Goal: Task Accomplishment & Management: Use online tool/utility

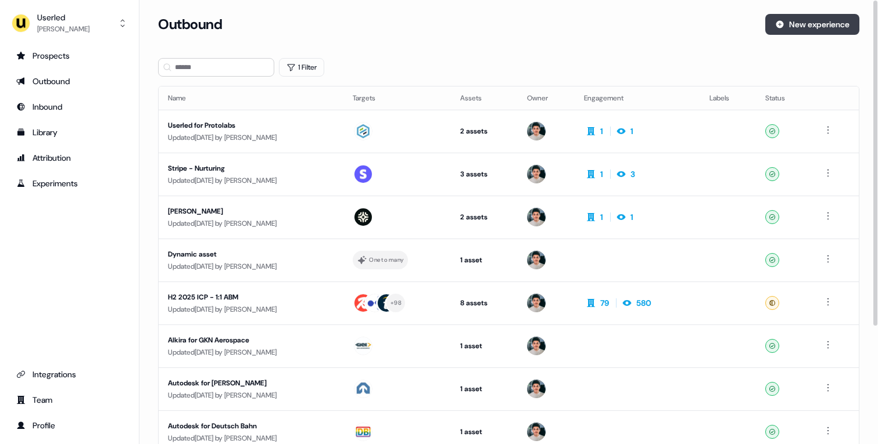
click at [795, 29] on button "New experience" at bounding box center [812, 24] width 94 height 21
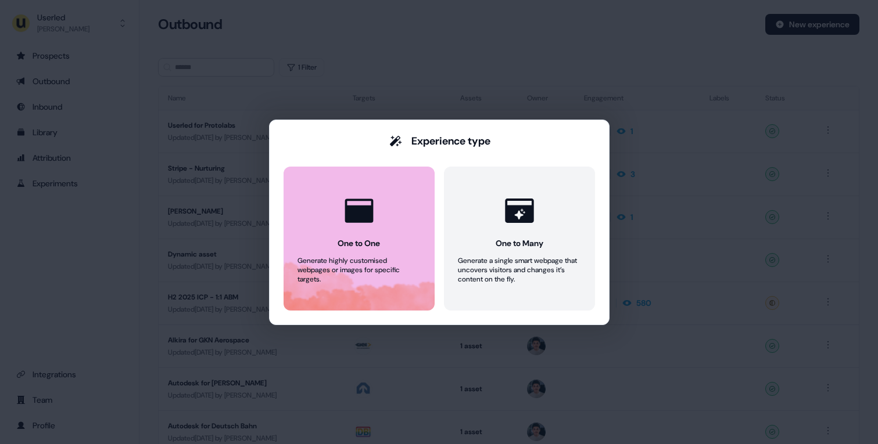
click at [411, 229] on button "One to One Generate highly customised webpages or images for specific targets." at bounding box center [358, 239] width 151 height 144
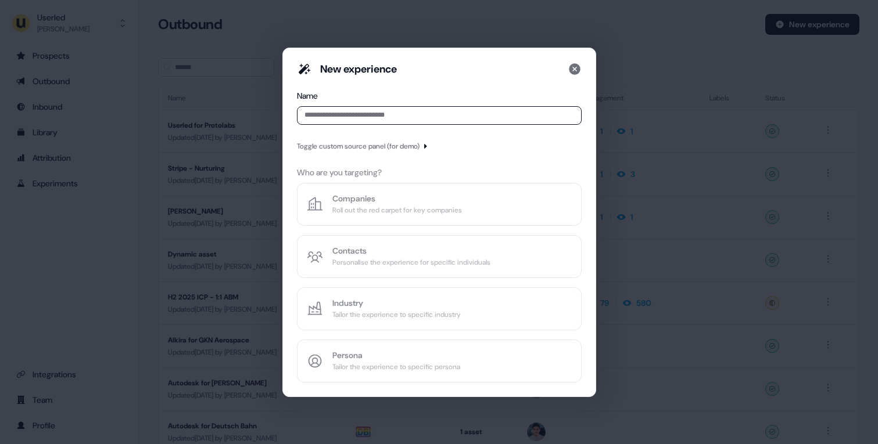
click at [360, 115] on input at bounding box center [439, 115] width 285 height 19
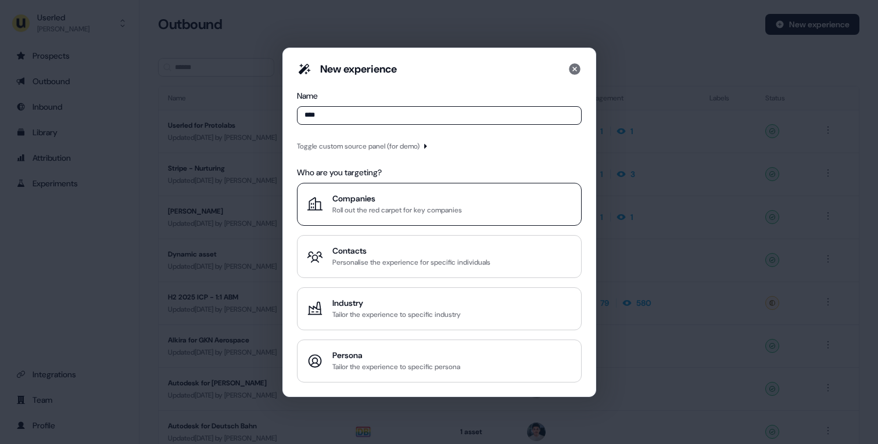
type input "****"
click at [373, 198] on div "Companies" at bounding box center [397, 199] width 130 height 12
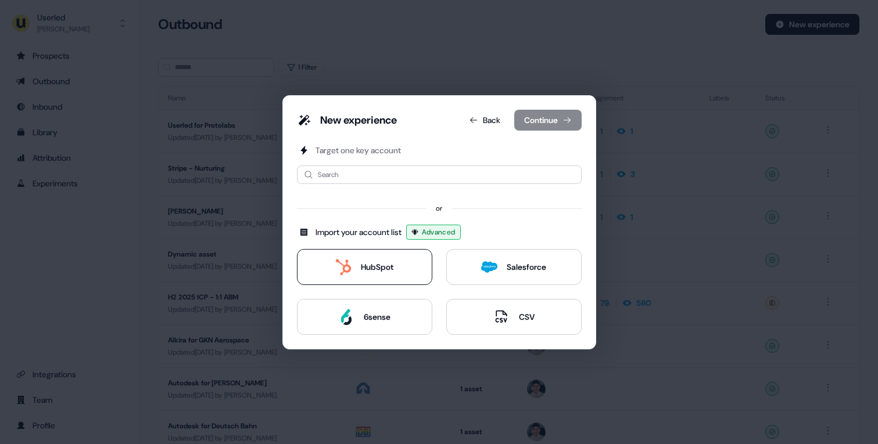
click at [364, 264] on div "HubSpot" at bounding box center [377, 267] width 33 height 12
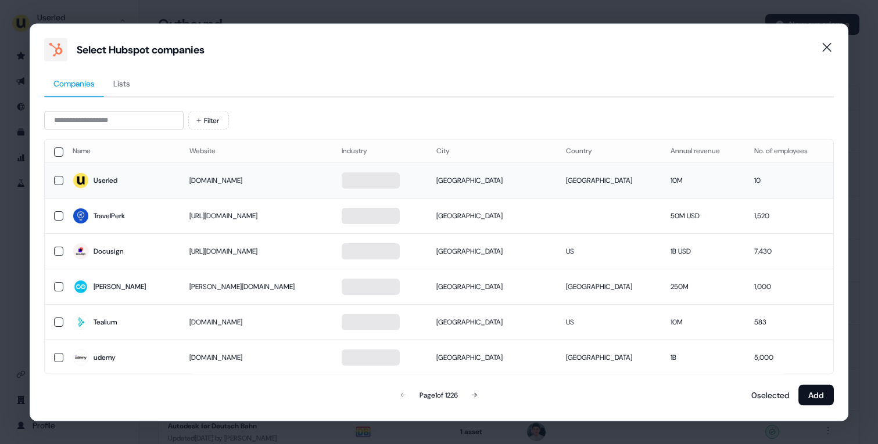
click at [171, 186] on span "Userled" at bounding box center [122, 181] width 99 height 16
click at [175, 229] on td "TravelPerk" at bounding box center [121, 215] width 117 height 35
click at [166, 299] on td "Copado" at bounding box center [121, 286] width 117 height 35
click at [159, 187] on span "Userled" at bounding box center [122, 181] width 98 height 16
click at [155, 354] on span "udemy" at bounding box center [122, 358] width 98 height 16
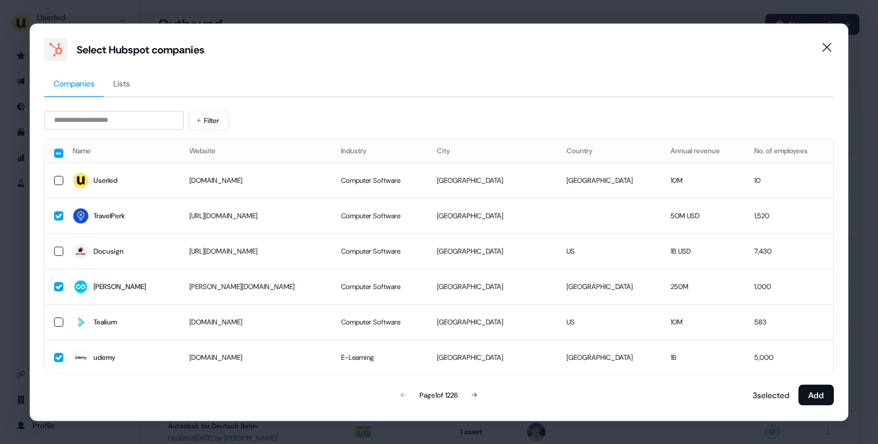
click at [793, 400] on div "3 selected Add" at bounding box center [791, 394] width 86 height 23
click at [813, 393] on button "Add" at bounding box center [815, 394] width 35 height 21
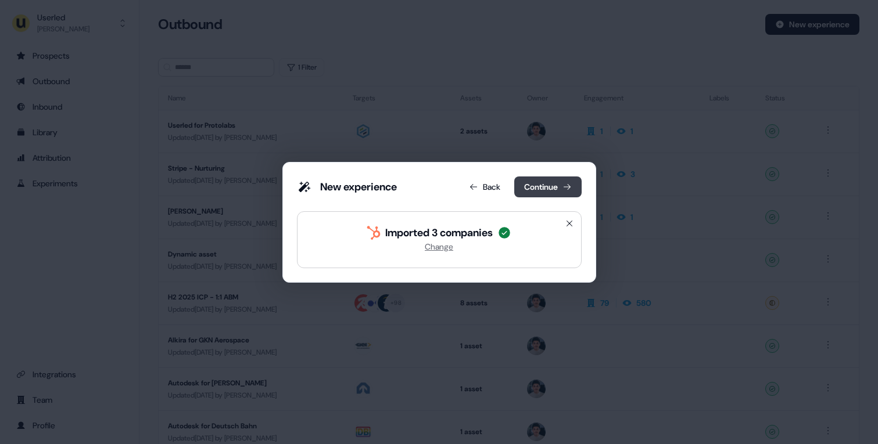
click at [542, 186] on button "Continue" at bounding box center [547, 187] width 67 height 21
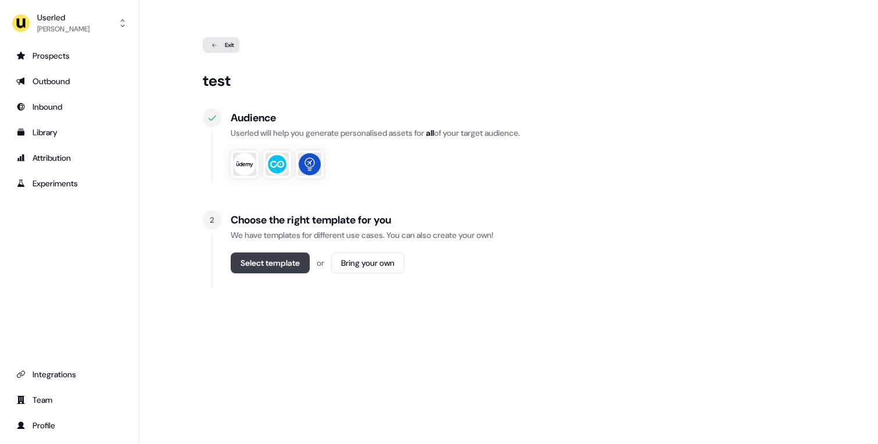
click at [296, 261] on button "Select template" at bounding box center [270, 263] width 79 height 21
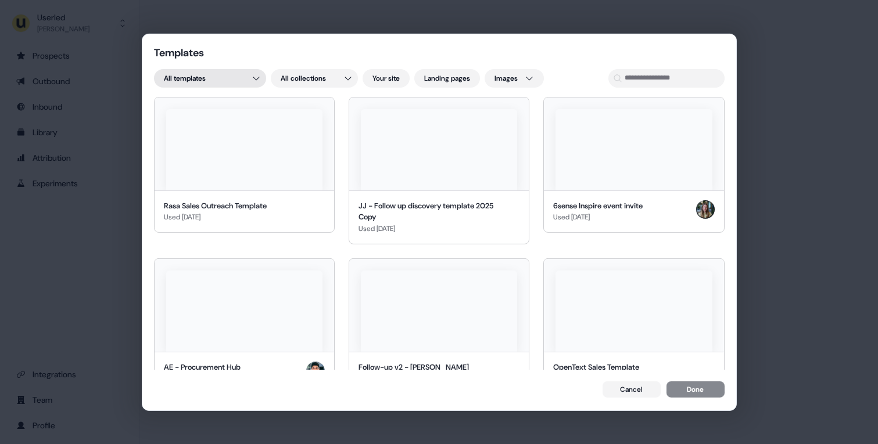
click at [229, 73] on div "Templates All templates All collections Your site Landing pages Images Rasa Sal…" at bounding box center [439, 222] width 878 height 444
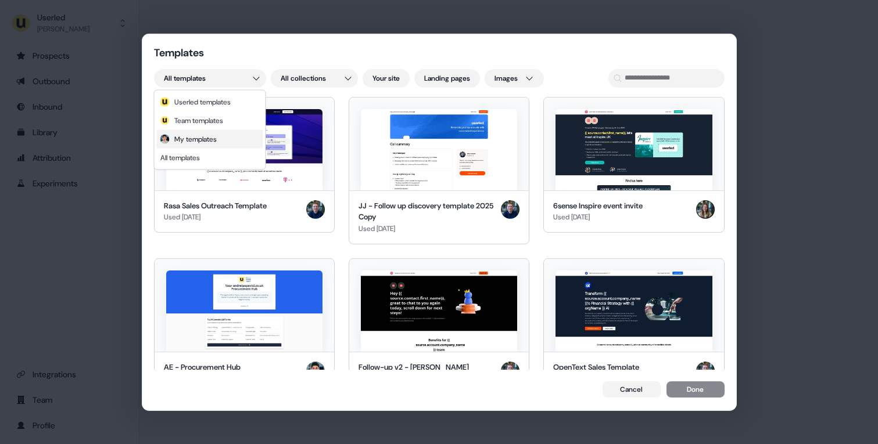
click at [213, 139] on span "My templates" at bounding box center [195, 139] width 42 height 9
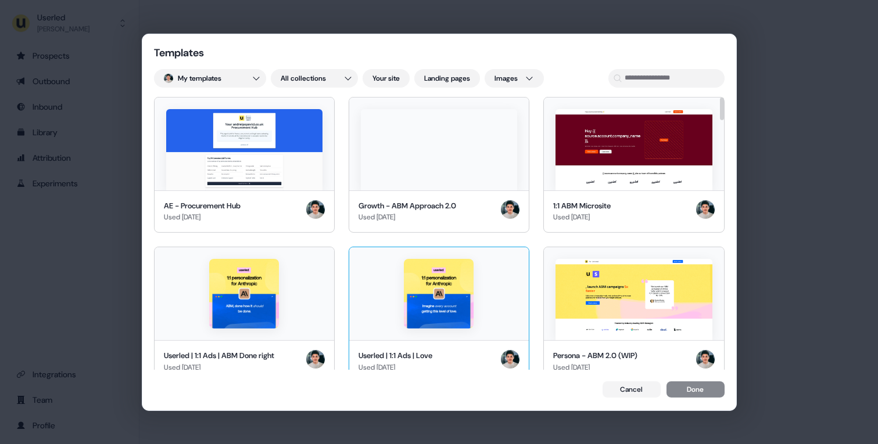
click at [421, 293] on img at bounding box center [439, 294] width 70 height 70
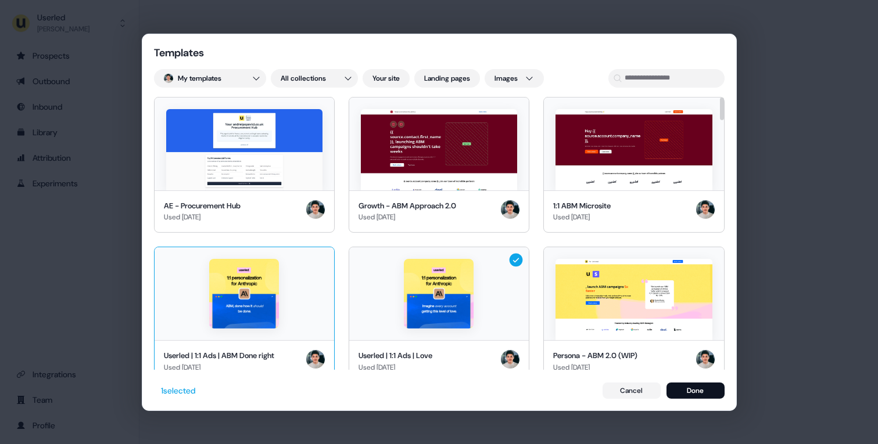
click at [260, 293] on img at bounding box center [244, 294] width 70 height 70
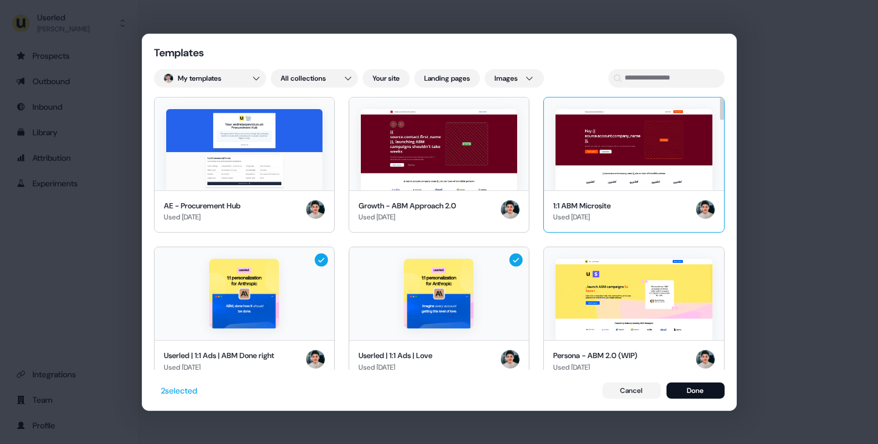
click at [613, 156] on img at bounding box center [633, 149] width 156 height 81
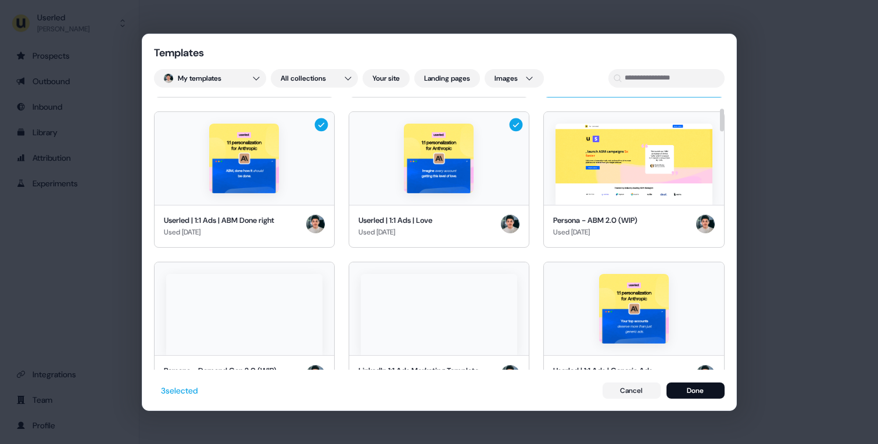
scroll to position [136, 0]
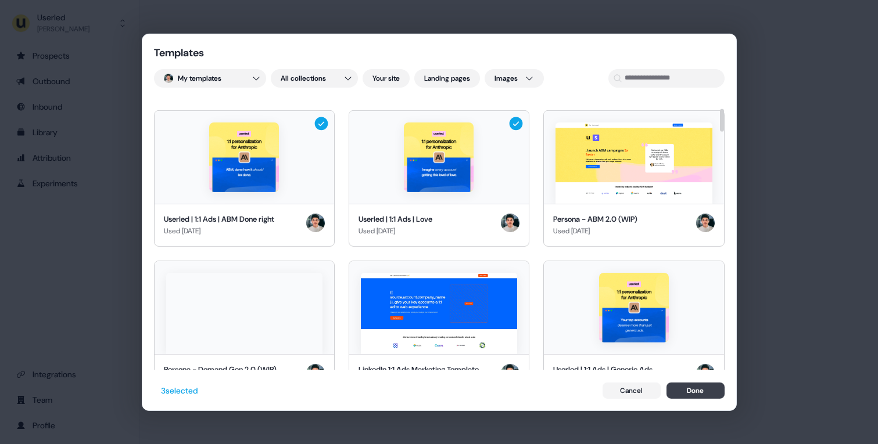
click at [678, 390] on button "Done" at bounding box center [695, 391] width 58 height 16
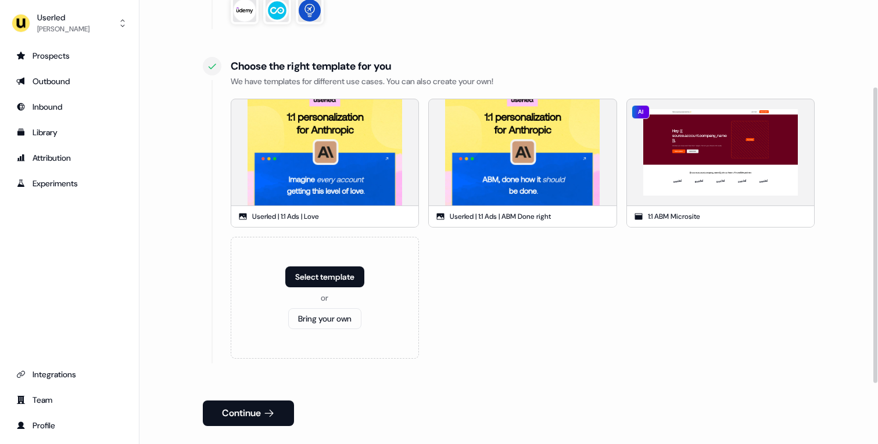
scroll to position [156, 0]
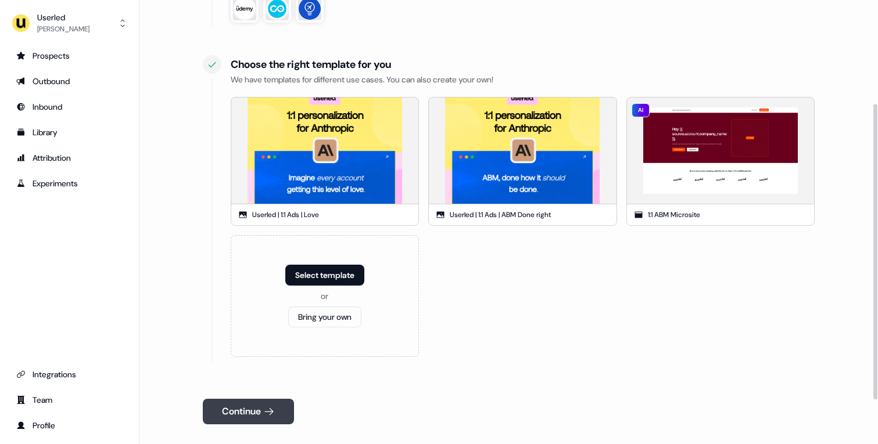
click at [251, 399] on button "Continue" at bounding box center [248, 412] width 91 height 26
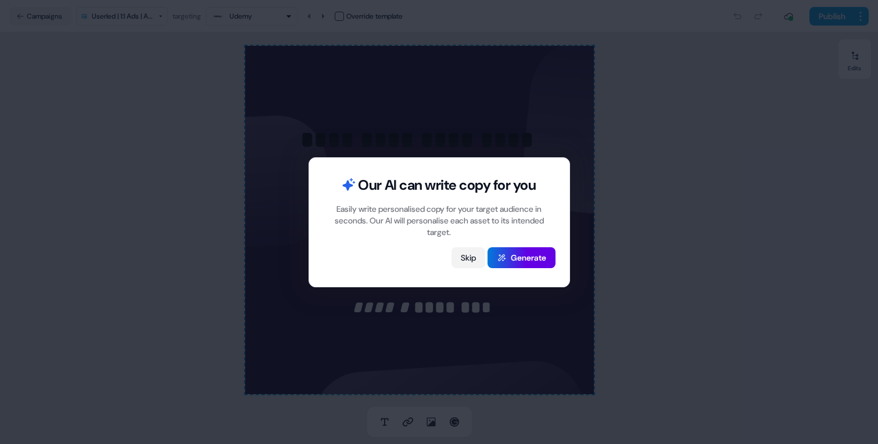
click at [465, 253] on button "Skip" at bounding box center [468, 257] width 34 height 21
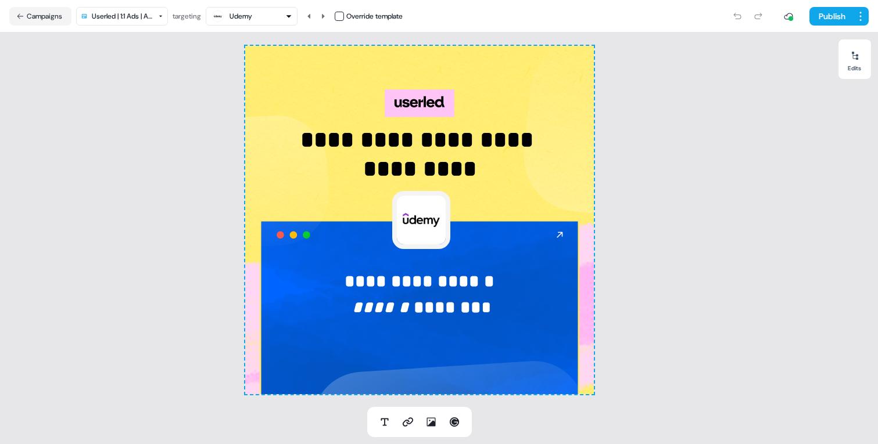
click at [285, 13] on div "Udemy" at bounding box center [251, 16] width 81 height 14
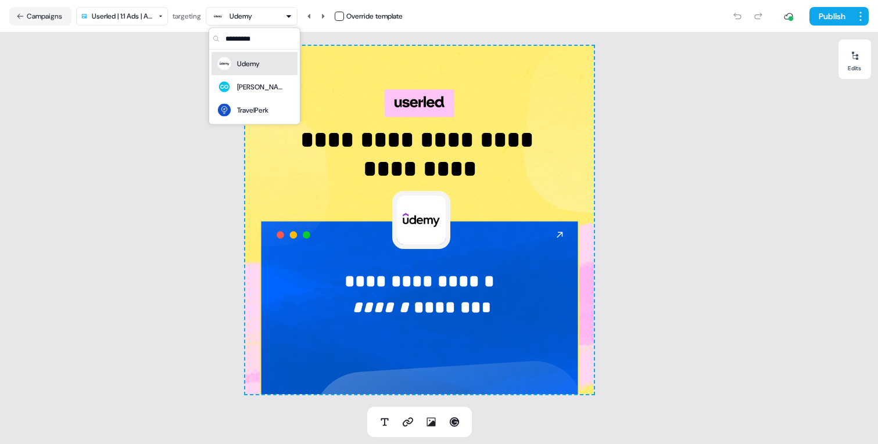
click at [145, 17] on html "**********" at bounding box center [439, 222] width 878 height 444
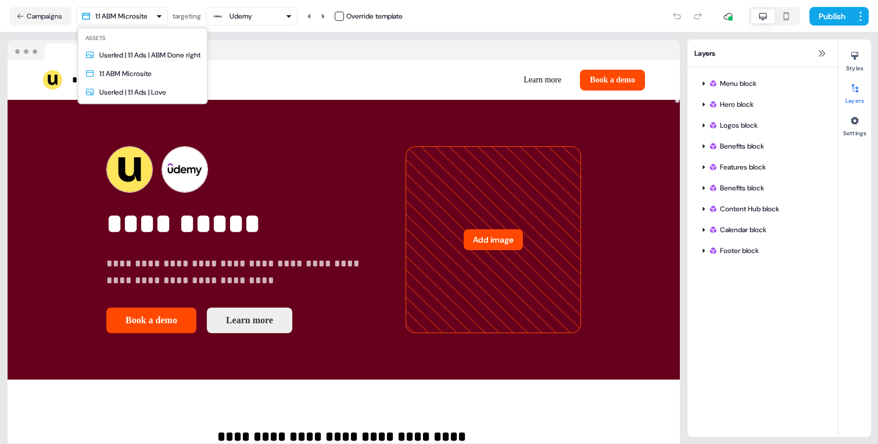
click at [143, 16] on html "**********" at bounding box center [439, 222] width 878 height 444
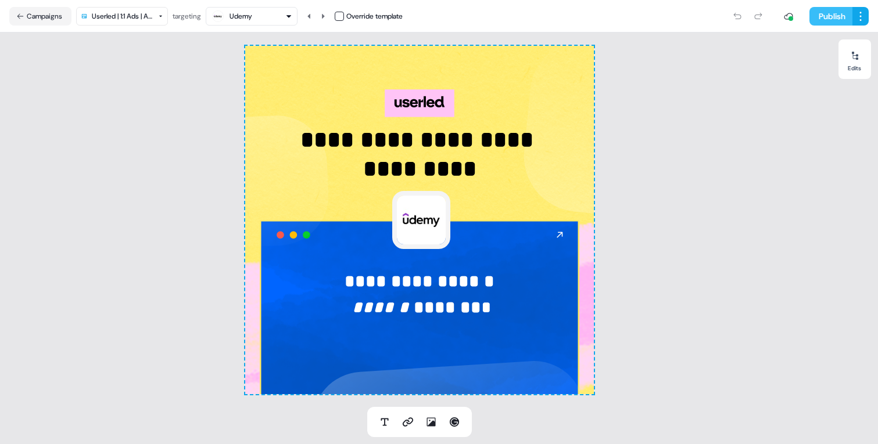
click at [846, 17] on button "Publish" at bounding box center [830, 16] width 43 height 19
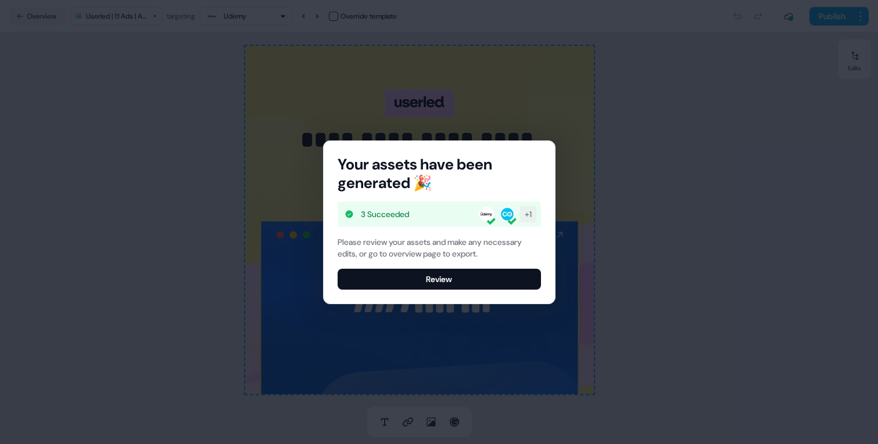
click at [421, 276] on button "Review" at bounding box center [438, 279] width 203 height 21
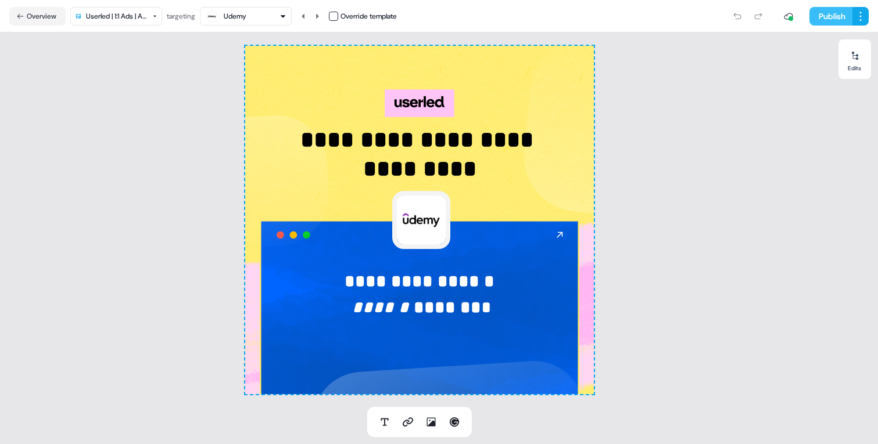
click at [842, 19] on button "Publish" at bounding box center [830, 16] width 43 height 19
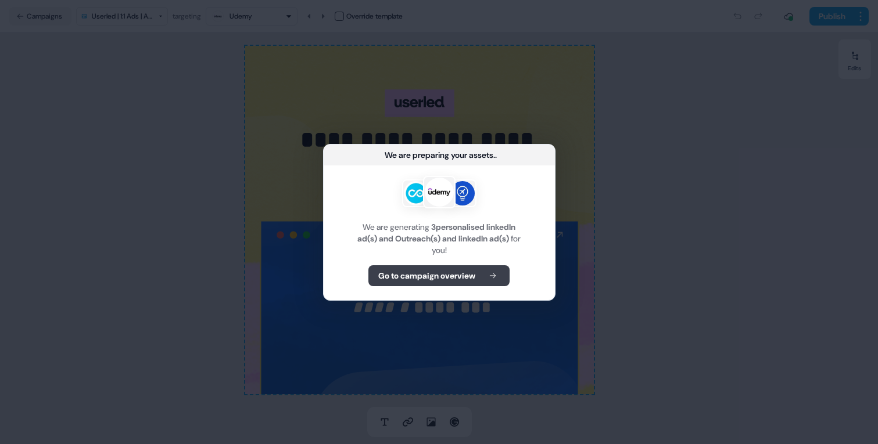
click at [484, 271] on button "Go to campaign overview" at bounding box center [438, 275] width 141 height 21
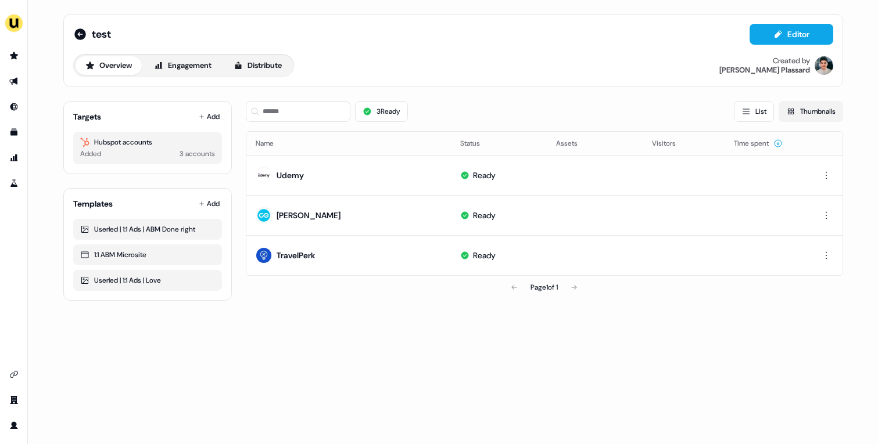
click at [830, 112] on button "Thumbnails" at bounding box center [810, 111] width 64 height 21
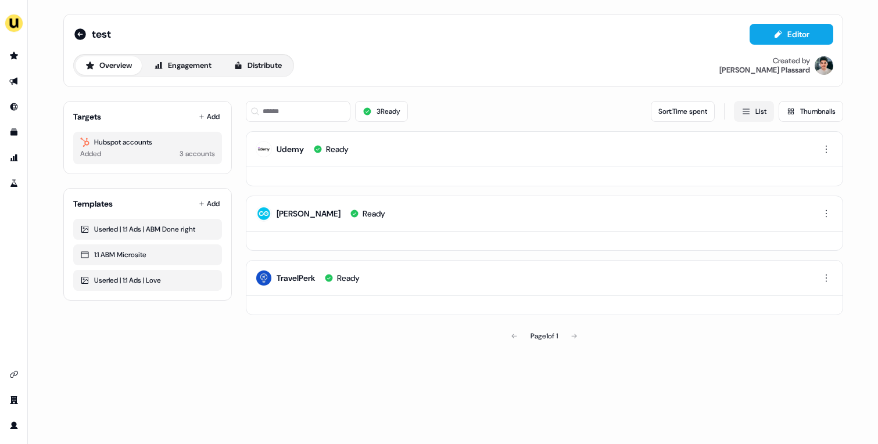
click at [755, 109] on button "List" at bounding box center [754, 111] width 40 height 21
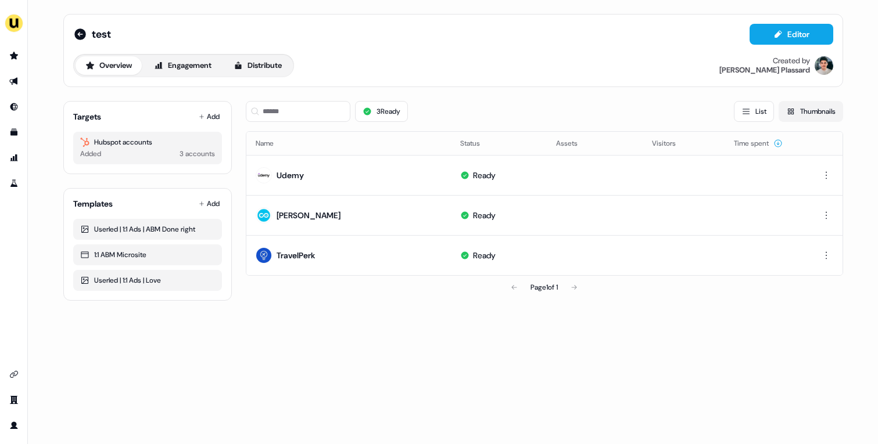
click at [806, 109] on button "Thumbnails" at bounding box center [810, 111] width 64 height 21
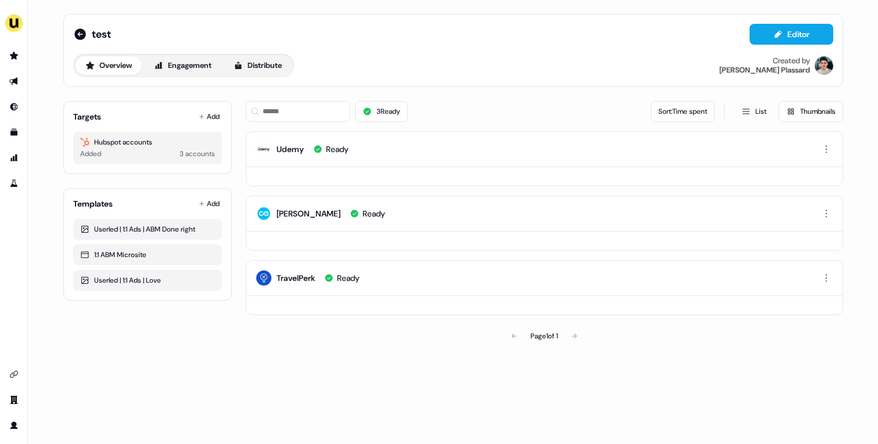
click at [793, 109] on button "Thumbnails" at bounding box center [810, 111] width 64 height 21
click at [196, 62] on button "Engagement" at bounding box center [182, 65] width 77 height 19
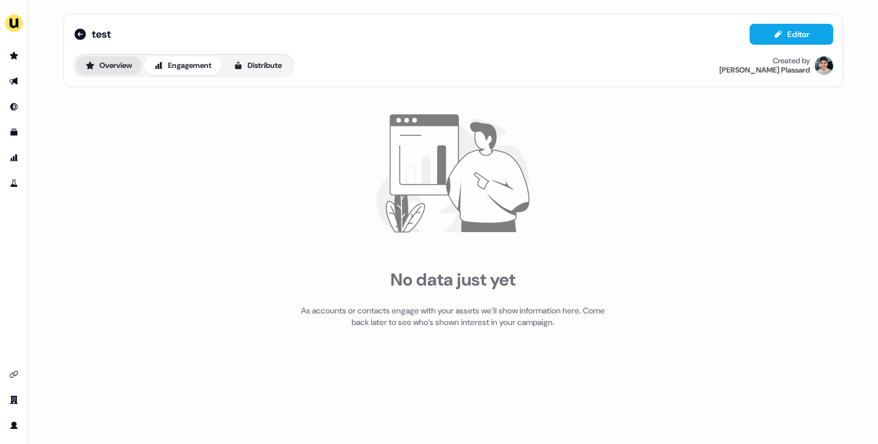
click at [106, 63] on button "Overview" at bounding box center [109, 65] width 66 height 19
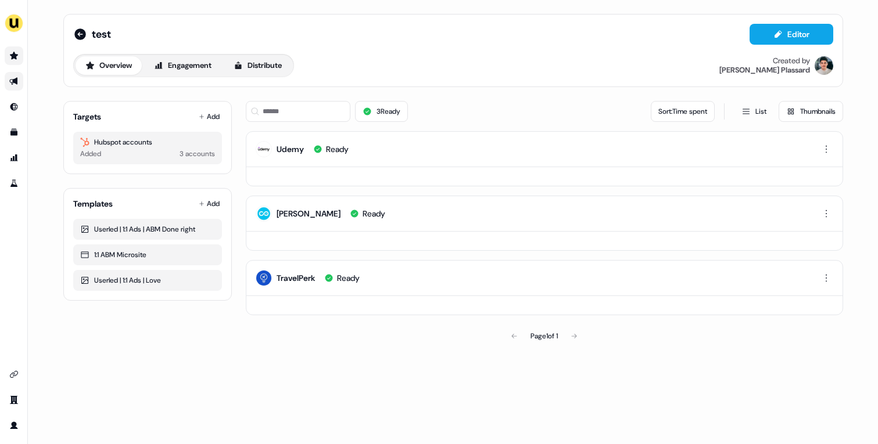
click at [12, 52] on icon "Go to prospects" at bounding box center [13, 55] width 9 height 9
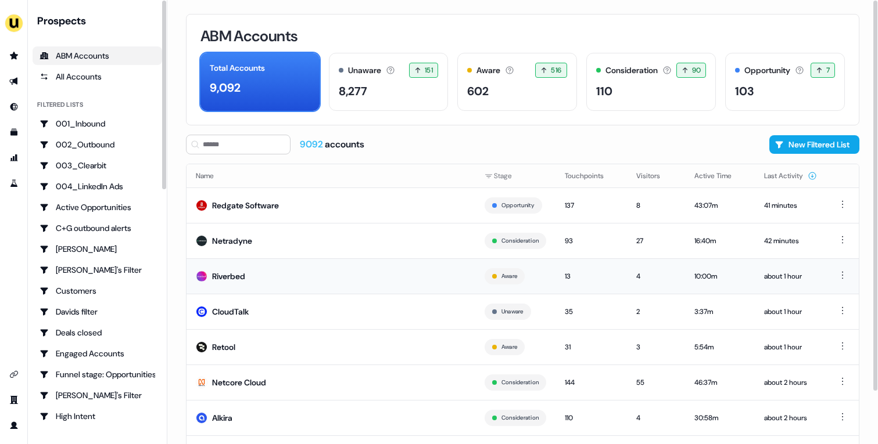
scroll to position [59, 0]
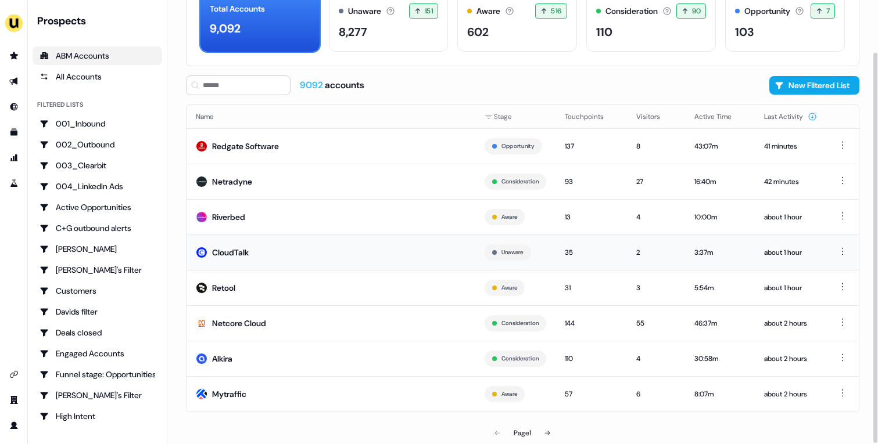
click at [295, 252] on td "CloudTalk" at bounding box center [330, 252] width 289 height 35
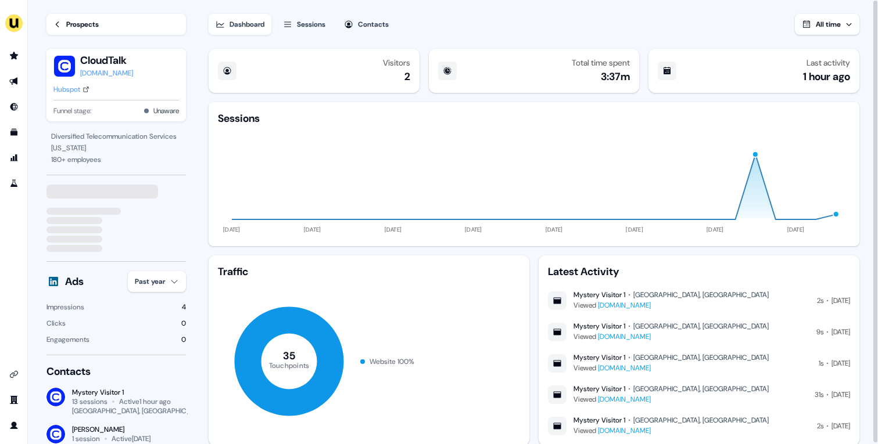
click at [78, 95] on div "Hubspot" at bounding box center [66, 90] width 27 height 12
click at [78, 25] on div "Prospects" at bounding box center [82, 25] width 33 height 12
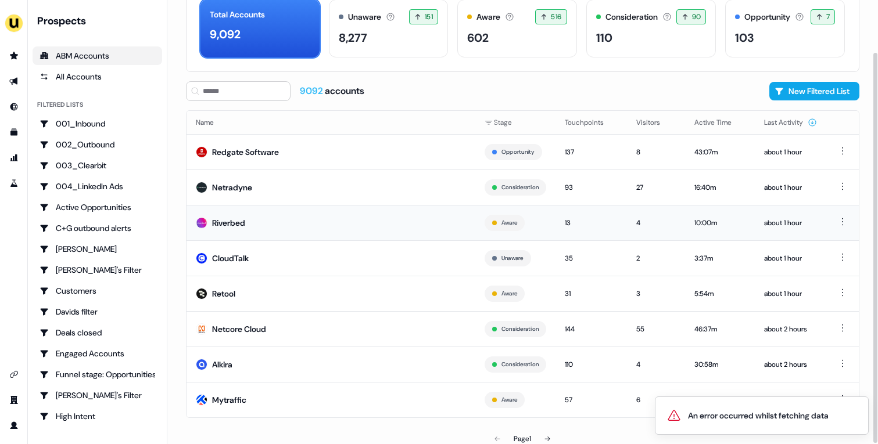
scroll to position [59, 0]
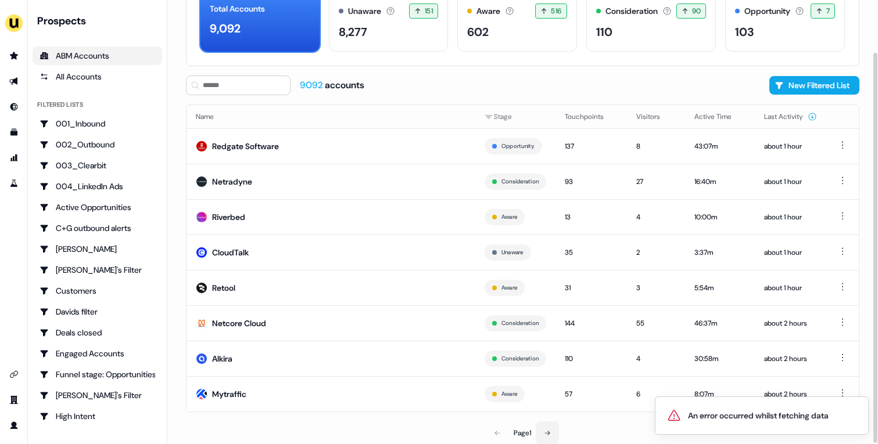
click at [544, 432] on button at bounding box center [547, 433] width 23 height 23
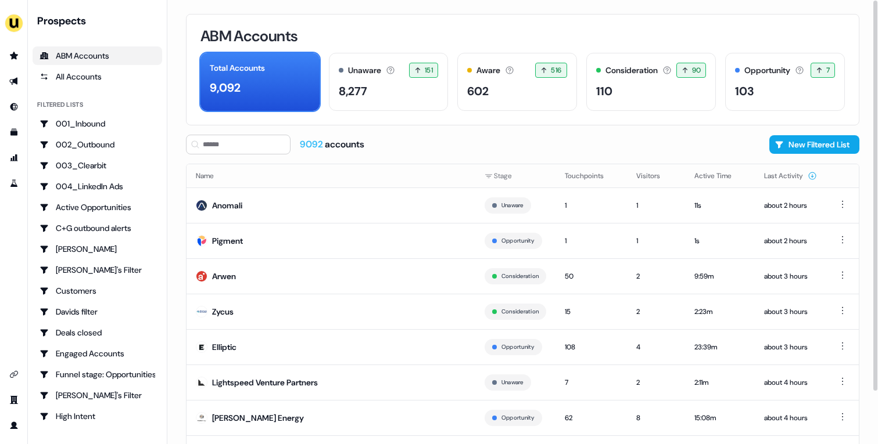
scroll to position [59, 0]
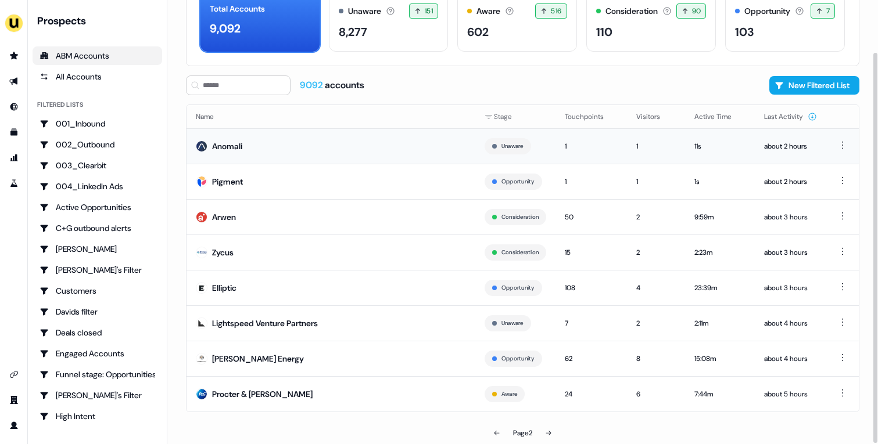
click at [308, 154] on td "Anomali" at bounding box center [330, 145] width 289 height 35
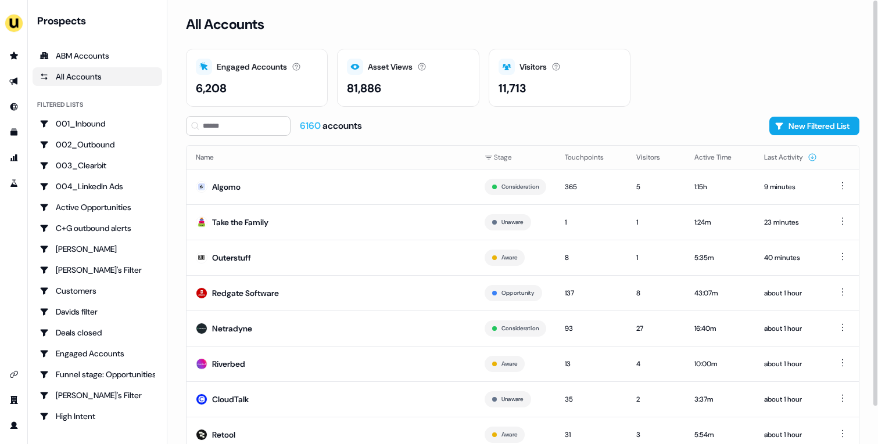
scroll to position [41, 0]
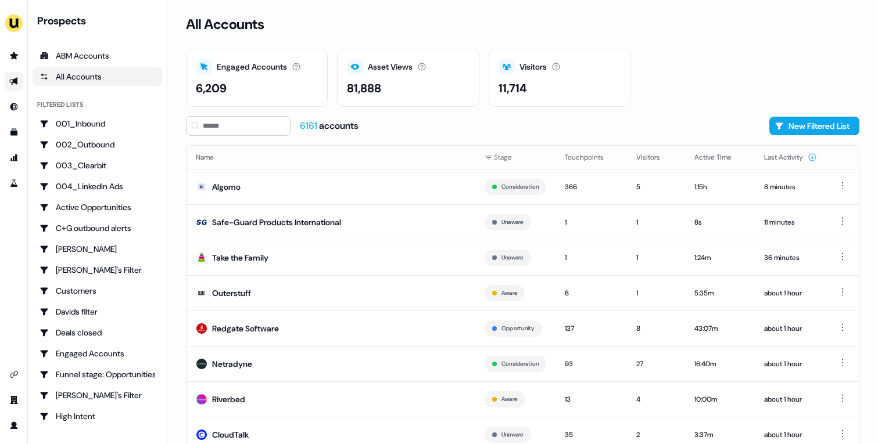
click at [14, 84] on icon "Go to outbound experience" at bounding box center [13, 81] width 9 height 9
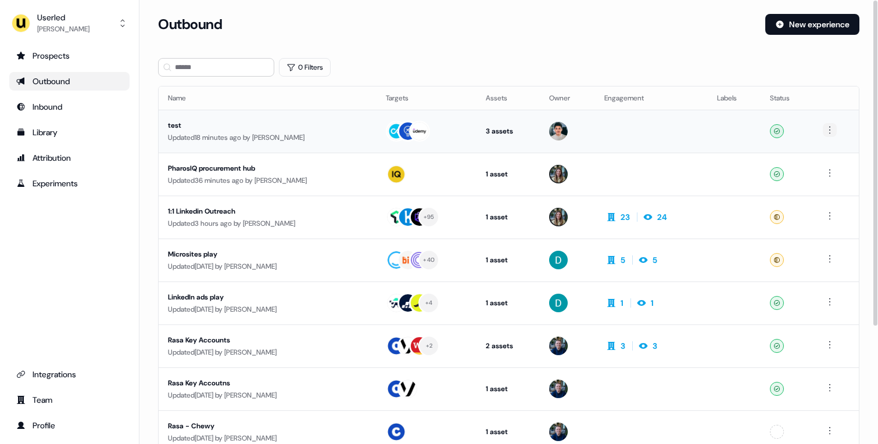
click at [833, 131] on html "For the best experience switch devices to a bigger screen. Go to [DOMAIN_NAME] …" at bounding box center [439, 222] width 878 height 444
click at [818, 170] on span "Delete" at bounding box center [810, 170] width 20 height 9
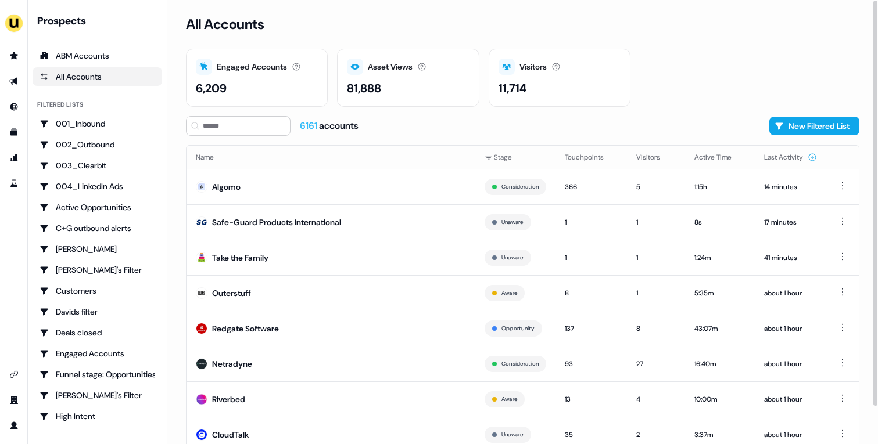
click at [688, 69] on div "Engaged Accounts Accounts that have interacted with an asset. 6,209 Asset Views…" at bounding box center [522, 78] width 673 height 58
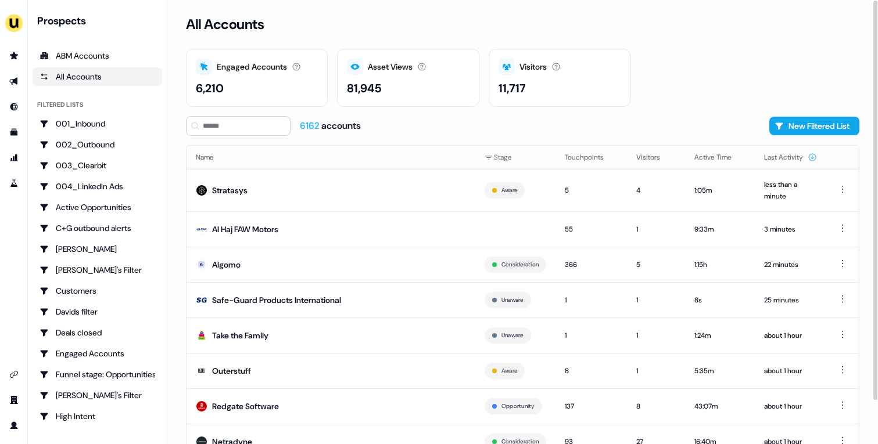
click at [674, 107] on div "All Accounts Engaged Accounts Accounts that have interacted with an asset. 6,21…" at bounding box center [522, 222] width 710 height 444
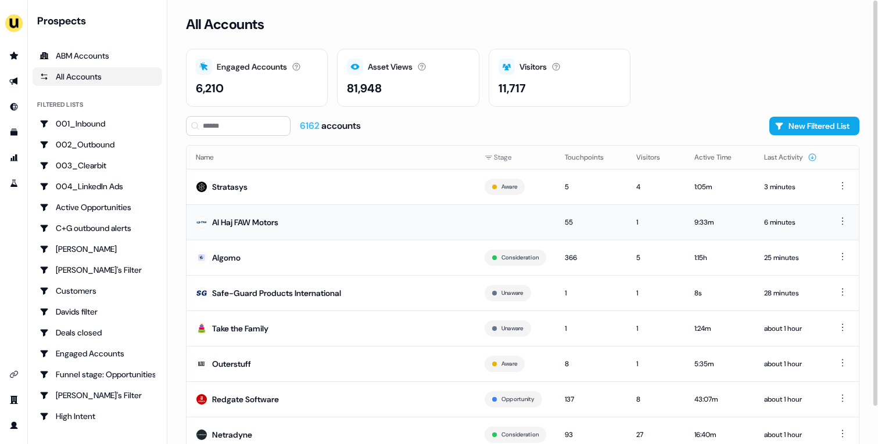
click at [312, 209] on td "Al Haj FAW Motors" at bounding box center [330, 221] width 289 height 35
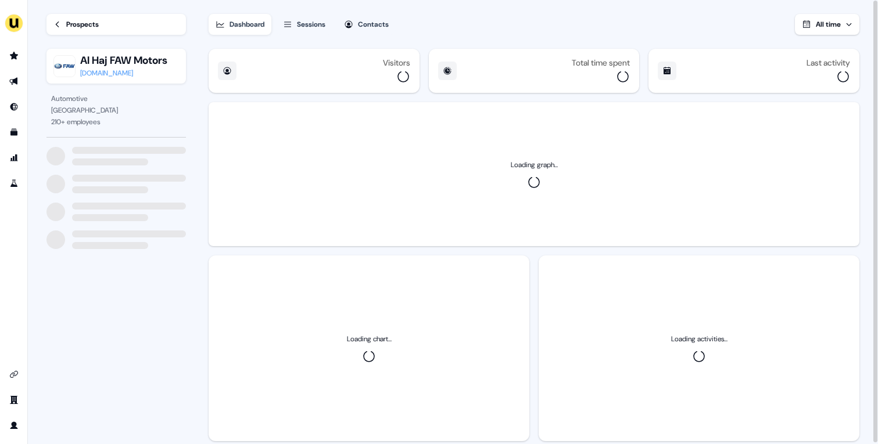
click at [102, 35] on div "Prospects Al Haj FAW Motors alhajfaw.com" at bounding box center [115, 46] width 139 height 93
click at [99, 28] on div "Prospects" at bounding box center [82, 25] width 33 height 12
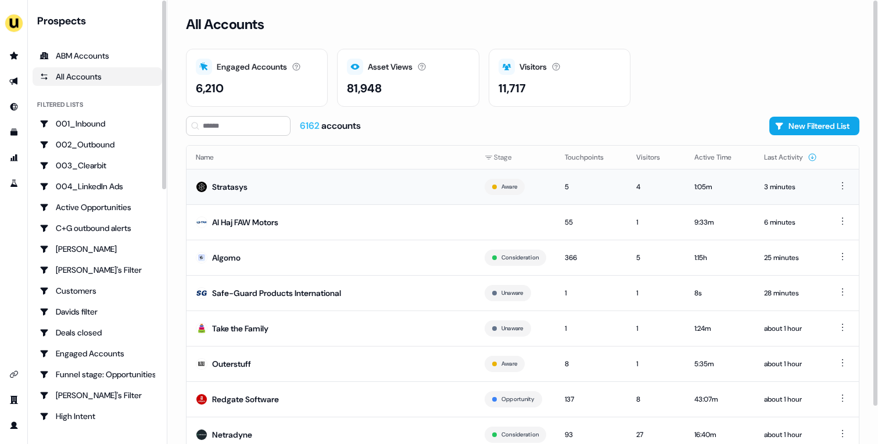
click at [291, 189] on td "Stratasys" at bounding box center [330, 186] width 289 height 35
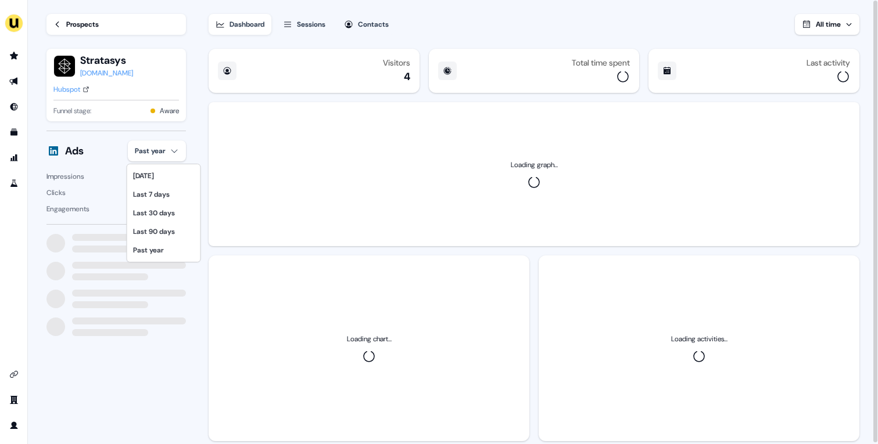
click at [165, 152] on html "For the best experience switch devices to a bigger screen. Go to Userled.io Loa…" at bounding box center [439, 222] width 878 height 444
click at [173, 213] on div "Last 30 days" at bounding box center [164, 213] width 69 height 19
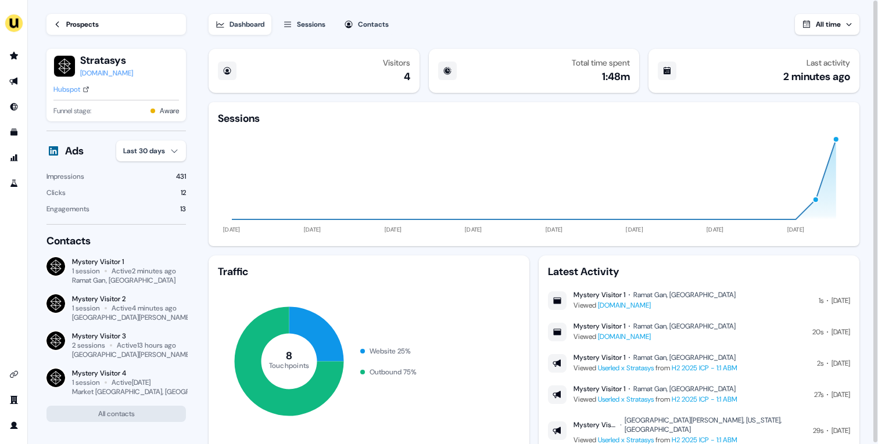
click at [72, 89] on div "Hubspot" at bounding box center [66, 90] width 27 height 12
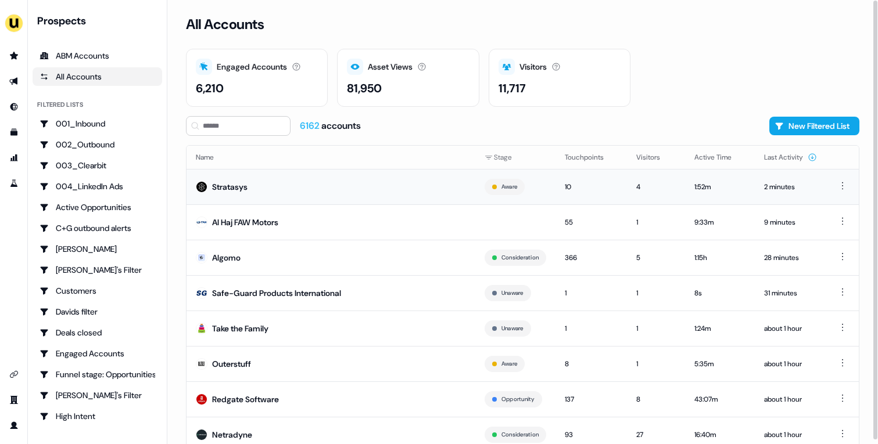
click at [400, 196] on td "Stratasys" at bounding box center [330, 186] width 289 height 35
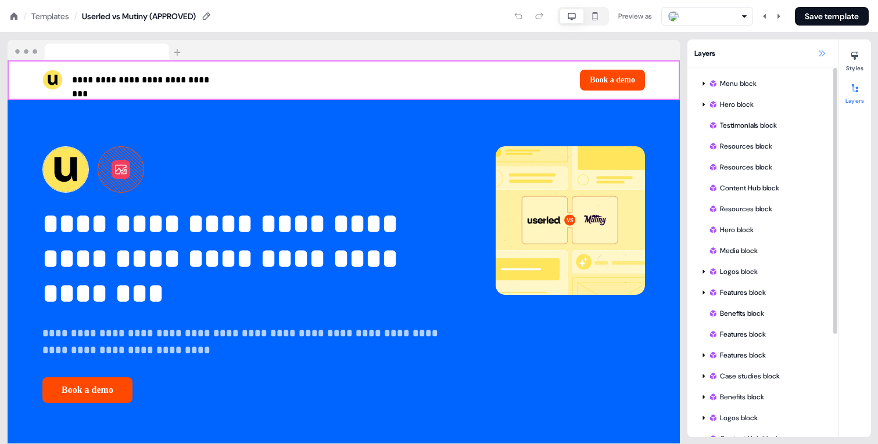
click at [815, 56] on button at bounding box center [821, 53] width 14 height 14
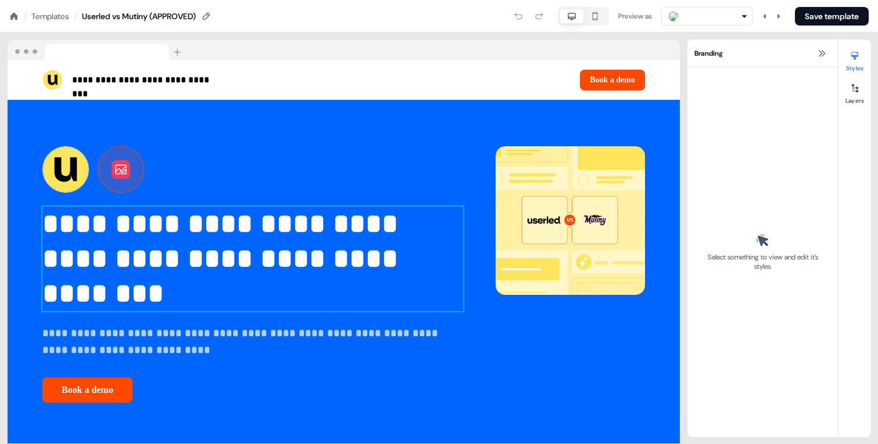
scroll to position [2, 0]
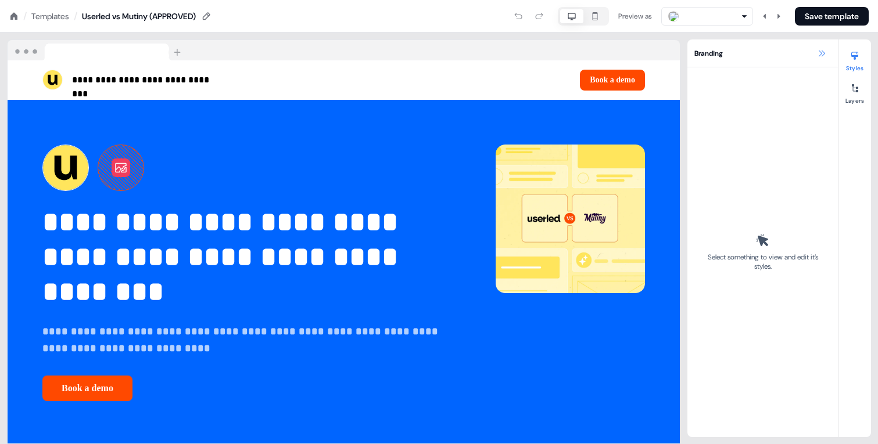
click at [822, 49] on icon at bounding box center [821, 53] width 9 height 9
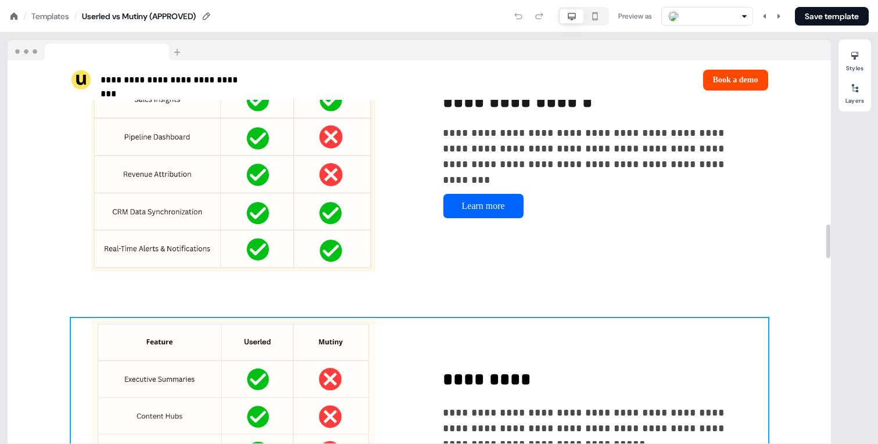
scroll to position [1856, 0]
